Goal: Transaction & Acquisition: Purchase product/service

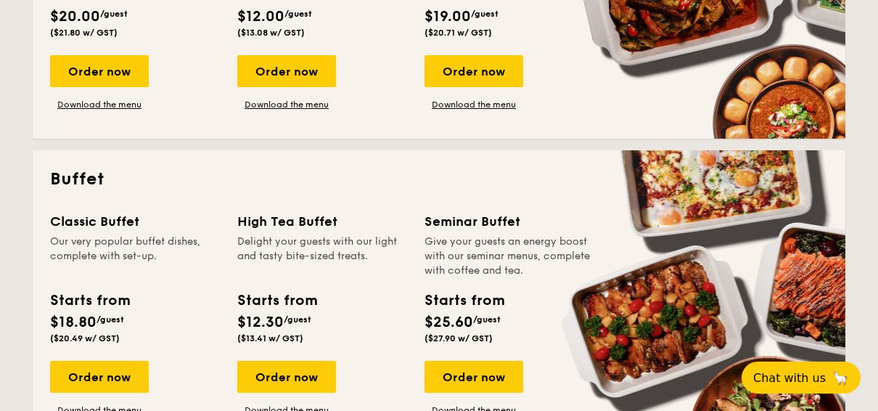
scroll to position [653, 0]
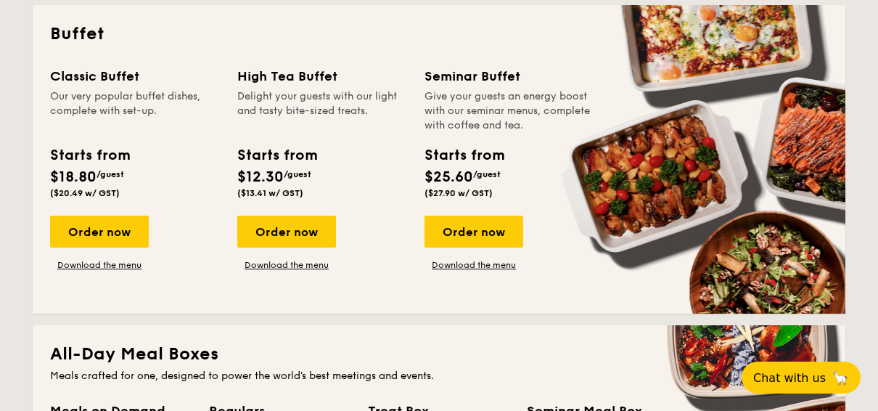
click at [327, 225] on div "Order now" at bounding box center [286, 232] width 99 height 32
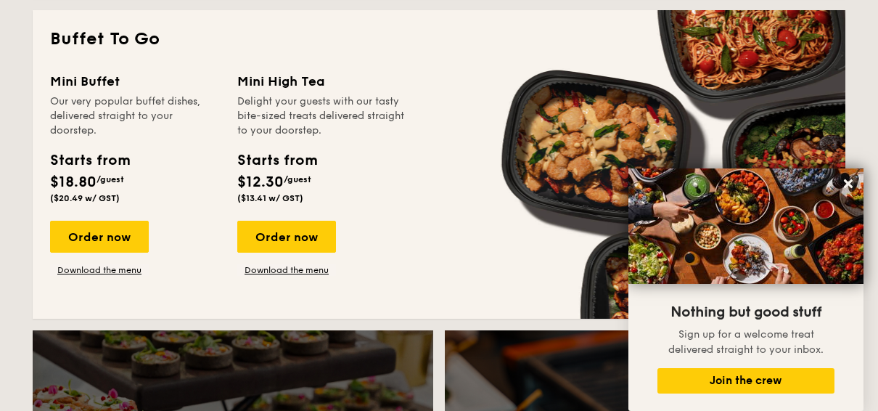
scroll to position [1245, 0]
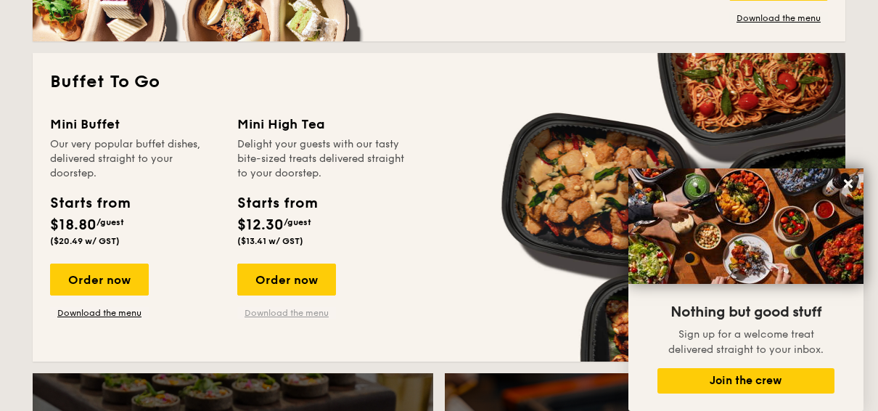
click at [289, 314] on link "Download the menu" at bounding box center [286, 313] width 99 height 12
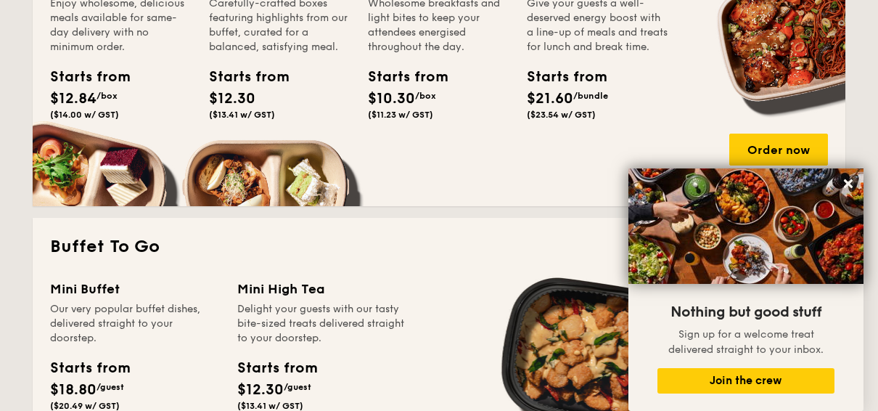
scroll to position [591, 0]
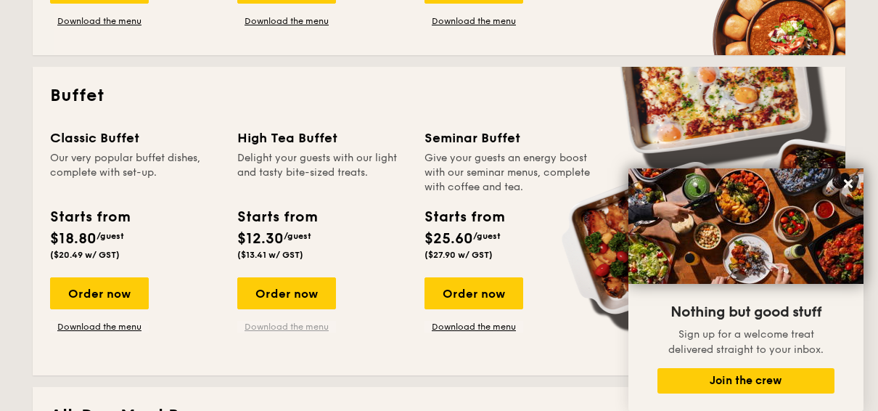
click at [305, 322] on link "Download the menu" at bounding box center [286, 327] width 99 height 12
